Goal: Task Accomplishment & Management: Manage account settings

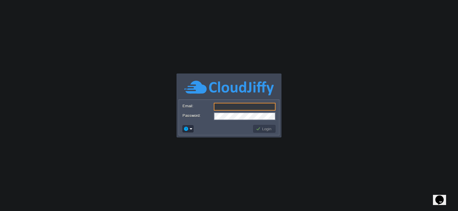
type input "[EMAIL_ADDRESS][DOMAIN_NAME]"
click at [266, 126] on button "Login" at bounding box center [264, 128] width 17 height 5
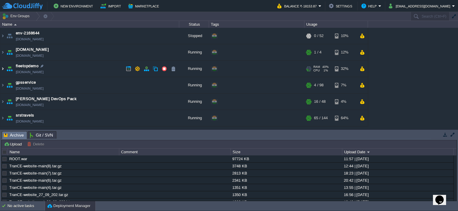
click at [2, 71] on img at bounding box center [2, 69] width 5 height 16
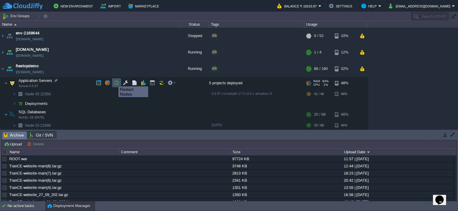
click at [114, 81] on button "button" at bounding box center [116, 82] width 5 height 5
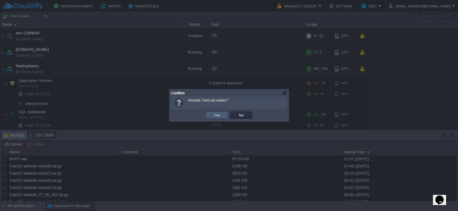
click at [211, 113] on td "Yes" at bounding box center [217, 114] width 22 height 7
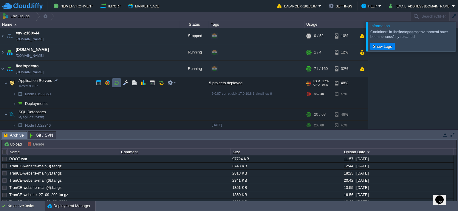
click at [119, 86] on td at bounding box center [116, 82] width 9 height 9
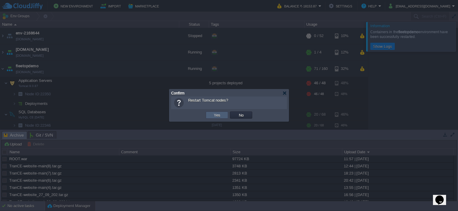
click at [219, 118] on td "Yes" at bounding box center [217, 114] width 22 height 7
